Goal: Information Seeking & Learning: Learn about a topic

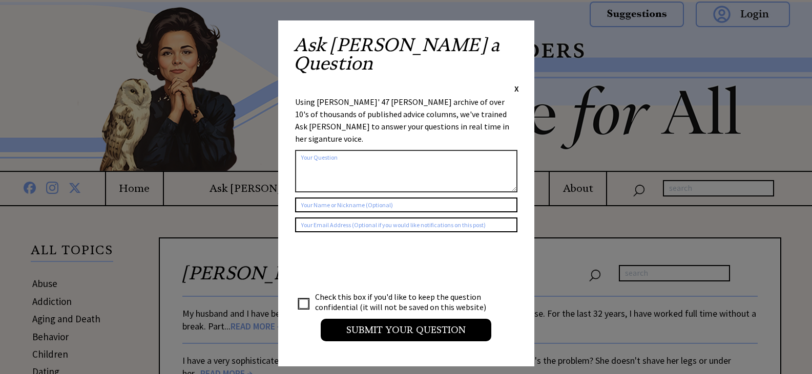
click at [514, 84] on span "X" at bounding box center [516, 89] width 5 height 10
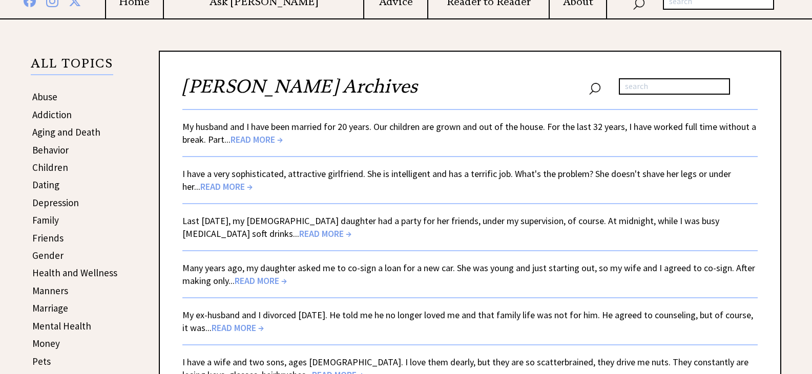
scroll to position [205, 0]
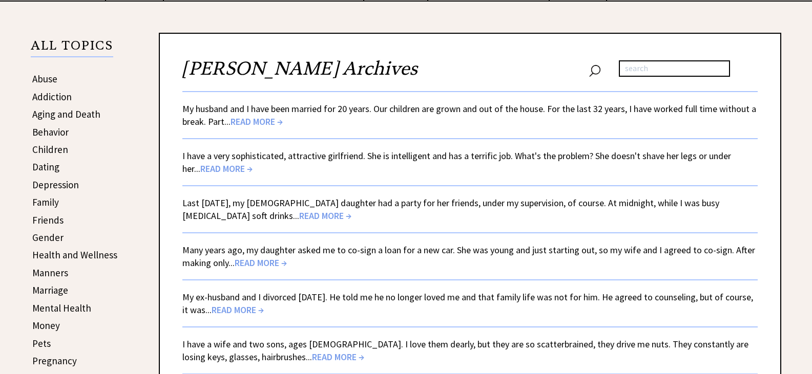
click at [96, 115] on link "Aging and Death" at bounding box center [66, 114] width 68 height 12
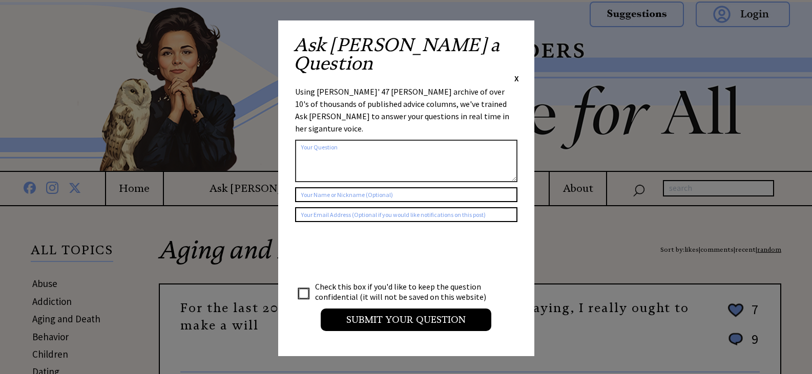
click at [518, 73] on span "X" at bounding box center [516, 78] width 5 height 10
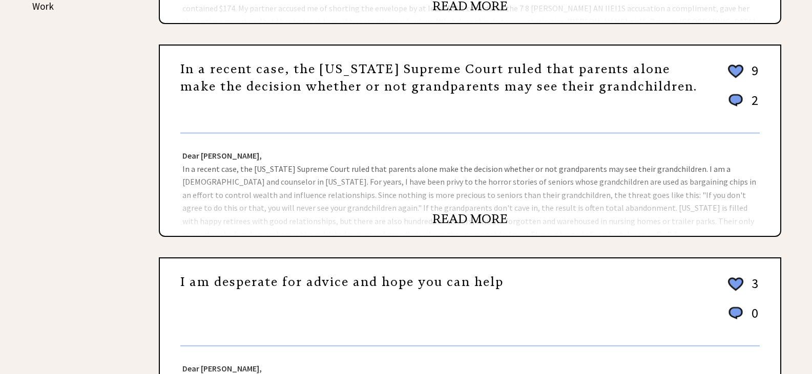
scroll to position [666, 0]
